Goal: Book appointment/travel/reservation

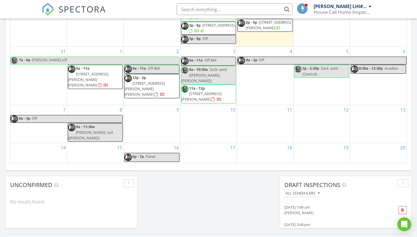
scroll to position [369, 0]
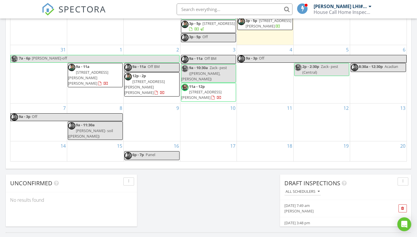
click at [213, 112] on div "10" at bounding box center [208, 123] width 56 height 38
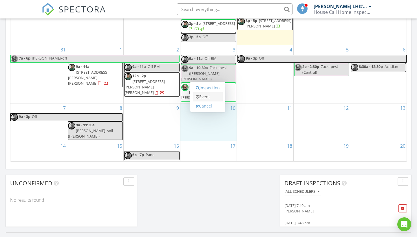
click at [209, 95] on link "Event" at bounding box center [208, 96] width 30 height 9
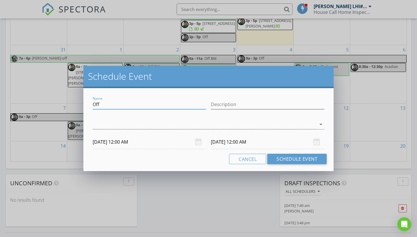
drag, startPoint x: 107, startPoint y: 105, endPoint x: 69, endPoint y: 100, distance: 39.0
click at [69, 100] on div "Schedule Event Name Off Description arrow_drop_down [DATE] 12:00 AM [DATE] 12:0…" at bounding box center [208, 118] width 417 height 237
type input "[PERSON_NAME]- pest ([PERSON_NAME], Sorrento)"
click at [110, 130] on div "arrow_drop_down" at bounding box center [208, 127] width 231 height 15
click at [109, 126] on div at bounding box center [204, 125] width 223 height 10
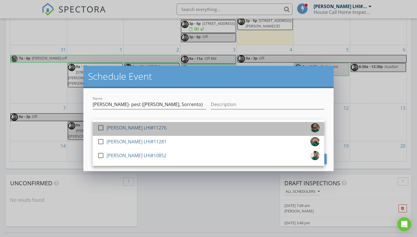
click at [117, 126] on div "[PERSON_NAME] LHI#11276" at bounding box center [136, 127] width 60 height 9
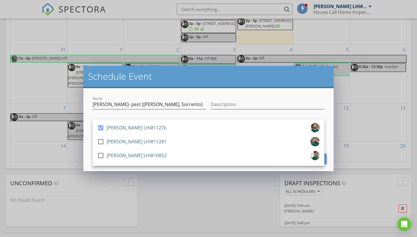
click at [183, 91] on div "Name [PERSON_NAME]- pest ([PERSON_NAME], Sorrento) Description check_box [PERSO…" at bounding box center [208, 129] width 250 height 83
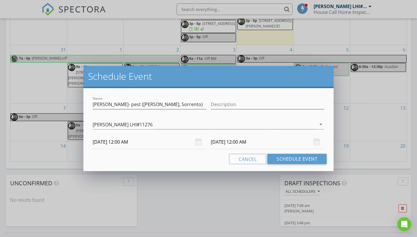
click at [124, 141] on input "[DATE] 12:00 AM" at bounding box center [149, 142] width 113 height 14
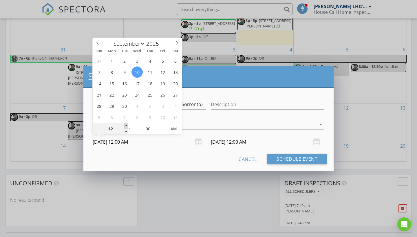
type input "01"
type input "[DATE] 1:00 AM"
click at [127, 126] on span at bounding box center [126, 126] width 4 height 6
type input "[DATE] 1:00 AM"
type input "02"
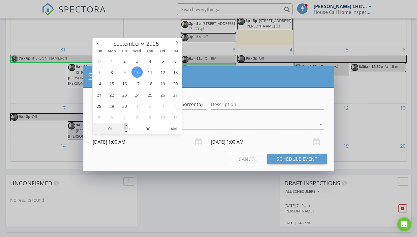
type input "[DATE] 2:00 AM"
click at [127, 126] on span at bounding box center [126, 126] width 4 height 6
type input "03"
type input "[DATE] 3:00 AM"
click at [127, 126] on span at bounding box center [126, 126] width 4 height 6
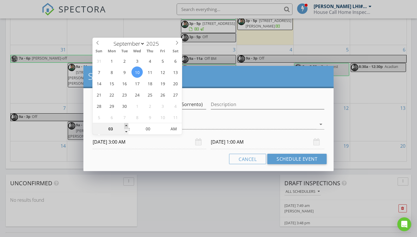
type input "04"
type input "[DATE] 4:00 AM"
click at [127, 126] on span at bounding box center [126, 126] width 4 height 6
type input "05"
type input "[DATE] 5:00 AM"
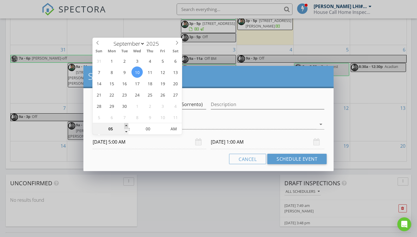
click at [127, 126] on span at bounding box center [126, 126] width 4 height 6
type input "06"
type input "[DATE] 6:00 AM"
click at [127, 126] on span at bounding box center [126, 126] width 4 height 6
type input "07"
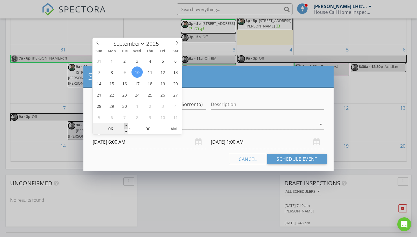
type input "[DATE] 7:00 AM"
click at [127, 126] on span at bounding box center [126, 126] width 4 height 6
type input "[DATE] 7:00 AM"
type input "08"
type input "[DATE] 8:00 AM"
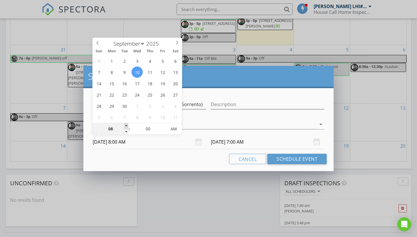
click at [127, 126] on span at bounding box center [126, 126] width 4 height 6
type input "[DATE] 8:00 AM"
type input "09"
type input "[DATE] 9:00 AM"
click at [127, 126] on span at bounding box center [126, 126] width 4 height 6
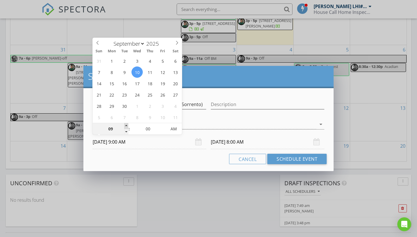
type input "09"
type input "[DATE] 9:00 AM"
type input "10"
type input "[DATE] 10:00 AM"
click at [127, 126] on span at bounding box center [126, 126] width 4 height 6
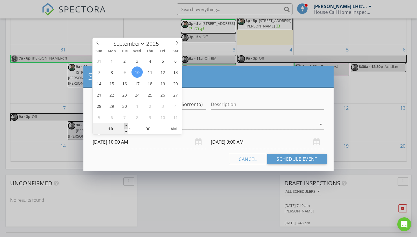
type input "10"
click at [145, 159] on div "Cancel Schedule Event" at bounding box center [208, 159] width 236 height 10
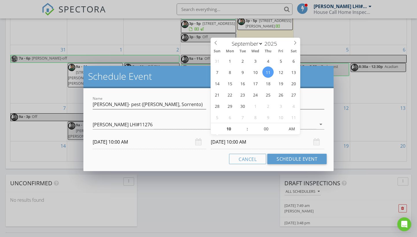
click at [225, 141] on input "[DATE] 10:00 AM" at bounding box center [267, 142] width 113 height 14
click at [249, 71] on div "31 1 2 3 4 5 6 7 8 9 10 11 12 13 14 15 16 17 18 19 20 21 22 23 24 25 26 27 28 2…" at bounding box center [255, 89] width 89 height 68
type input "[DATE] 10:00 AM"
type input "11"
type input "[DATE] 11:00 AM"
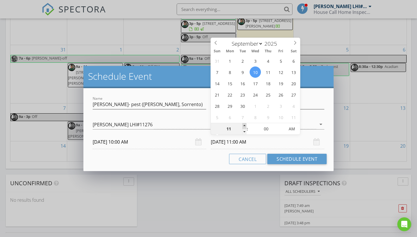
click at [244, 126] on span at bounding box center [244, 126] width 4 height 6
type input "05"
type input "[DATE] 11:05 AM"
click at [282, 127] on span at bounding box center [281, 126] width 4 height 6
type input "10"
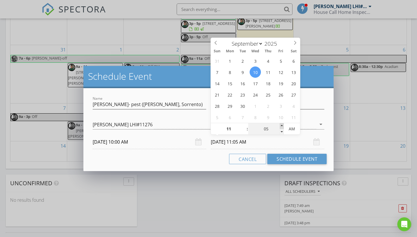
type input "[DATE] 11:10 AM"
click at [282, 127] on span at bounding box center [281, 126] width 4 height 6
type input "15"
type input "[DATE] 11:15 AM"
click at [282, 127] on span at bounding box center [281, 126] width 4 height 6
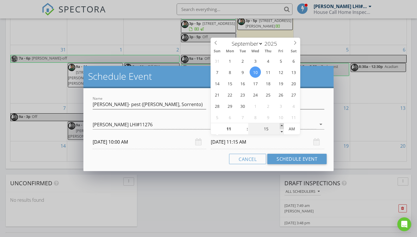
type input "20"
type input "[DATE] 11:20 AM"
click at [282, 127] on span at bounding box center [281, 126] width 4 height 6
type input "25"
type input "[DATE] 11:25 AM"
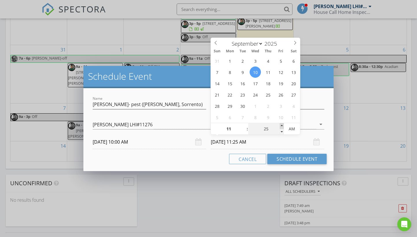
click at [282, 127] on span at bounding box center [281, 126] width 4 height 6
type input "30"
type input "[DATE] 11:30 AM"
click at [282, 127] on span at bounding box center [281, 126] width 4 height 6
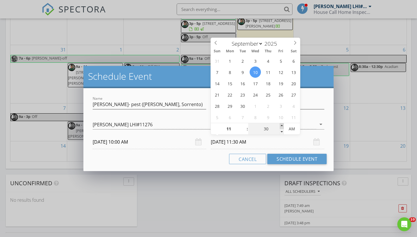
type input "35"
type input "[DATE] 11:35 AM"
type input "40"
type input "[DATE] 11:40 AM"
click at [282, 127] on span at bounding box center [281, 126] width 4 height 6
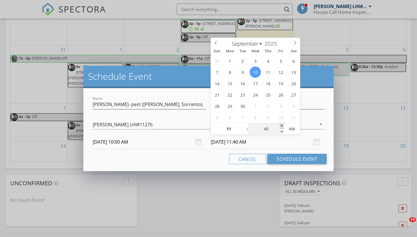
type input "45"
type input "[DATE] 11:45 AM"
click at [282, 127] on span at bounding box center [281, 126] width 4 height 6
type input "50"
type input "[DATE] 11:50 AM"
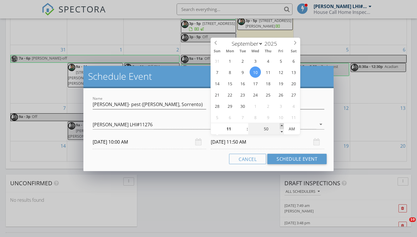
click at [282, 127] on span at bounding box center [281, 126] width 4 height 6
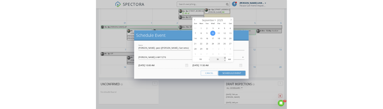
scroll to position [0, 0]
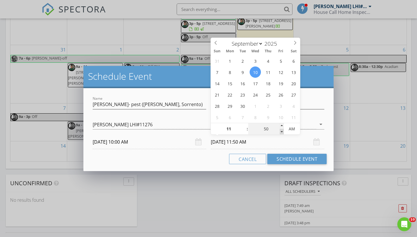
type input "45"
type input "[DATE] 11:45 AM"
click at [281, 132] on span at bounding box center [281, 132] width 4 height 6
click at [283, 158] on button "Schedule Event" at bounding box center [296, 159] width 59 height 10
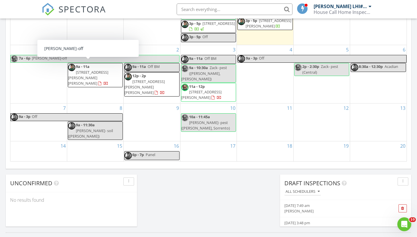
scroll to position [527, 417]
